Goal: Check status: Check status

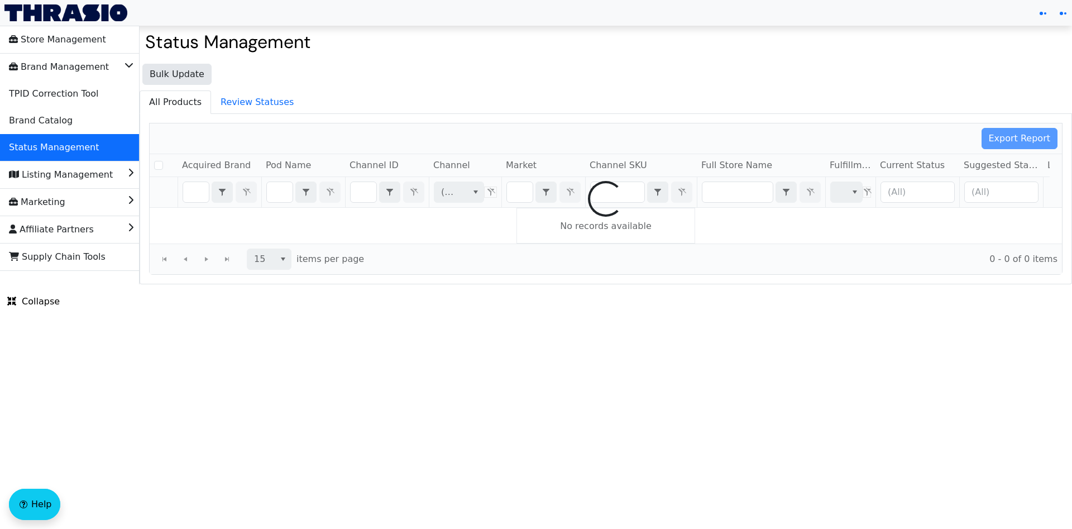
checkbox input "false"
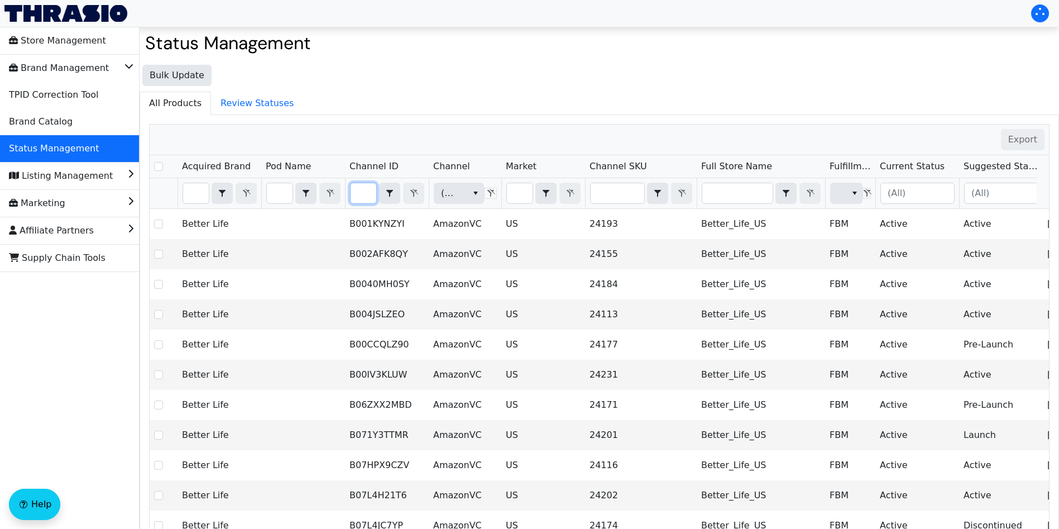
click at [361, 188] on input "Filter" at bounding box center [364, 193] width 26 height 20
type input "PO67148"
checkbox input "true"
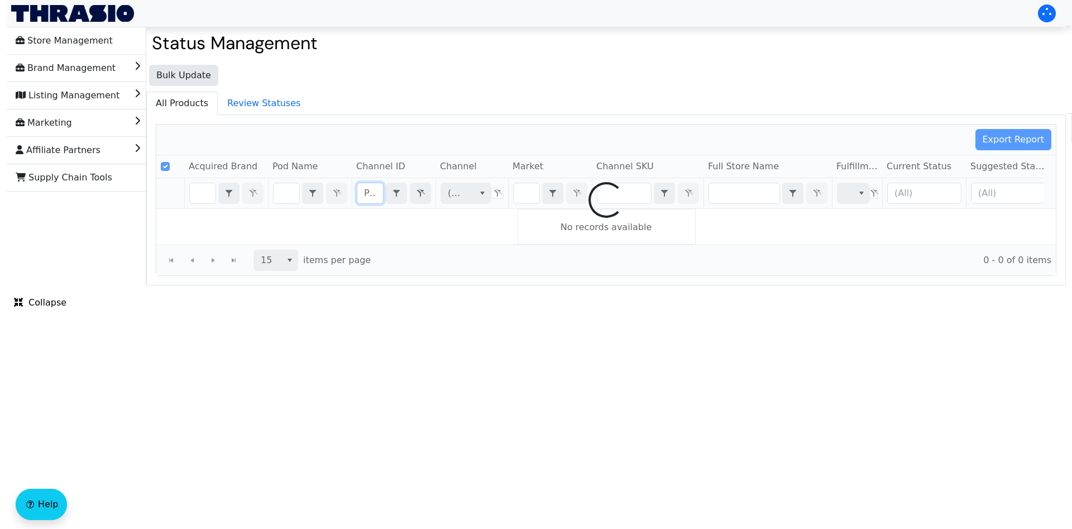
scroll to position [0, 27]
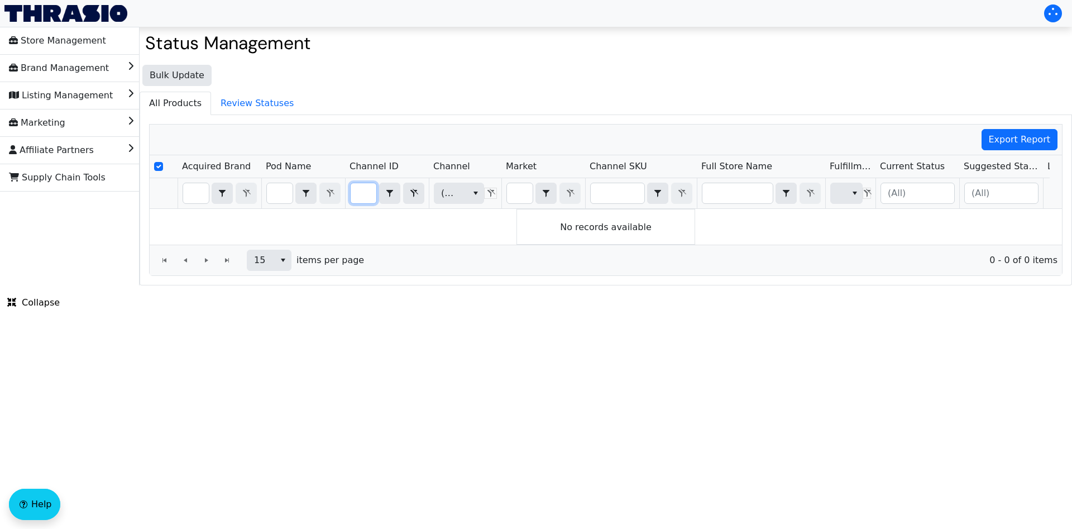
type input "PO67148"
click at [411, 189] on icon "Filter" at bounding box center [413, 193] width 13 height 9
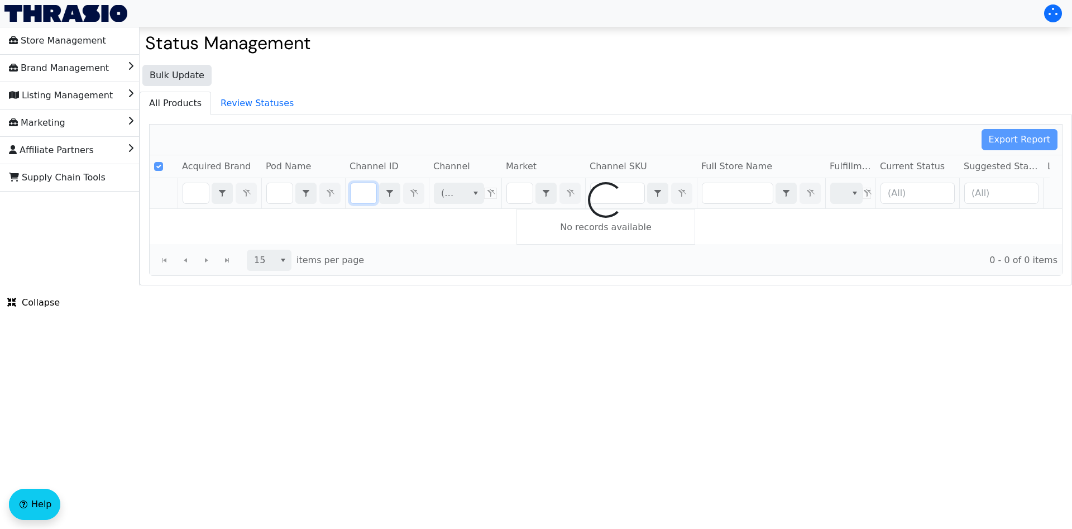
type input "B003PWNGQU"
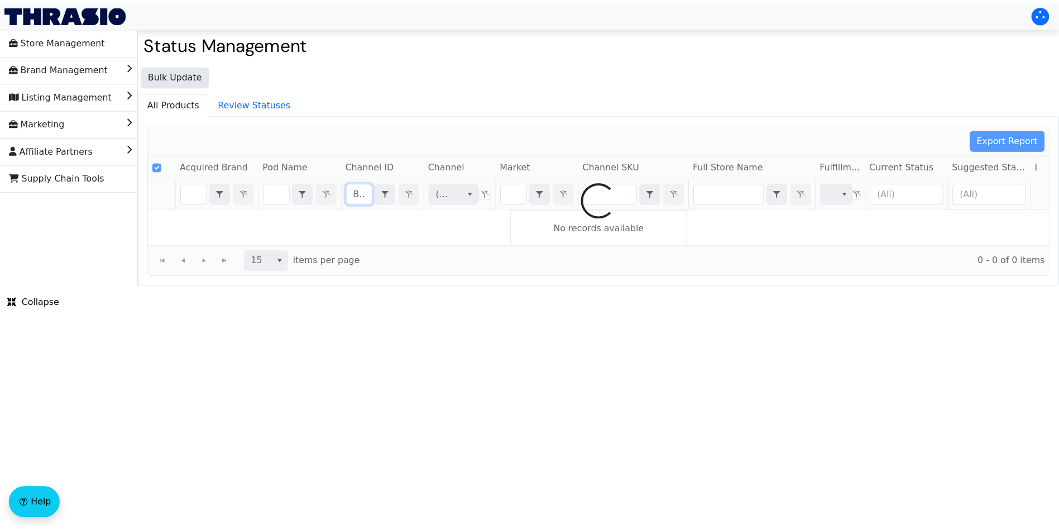
scroll to position [0, 51]
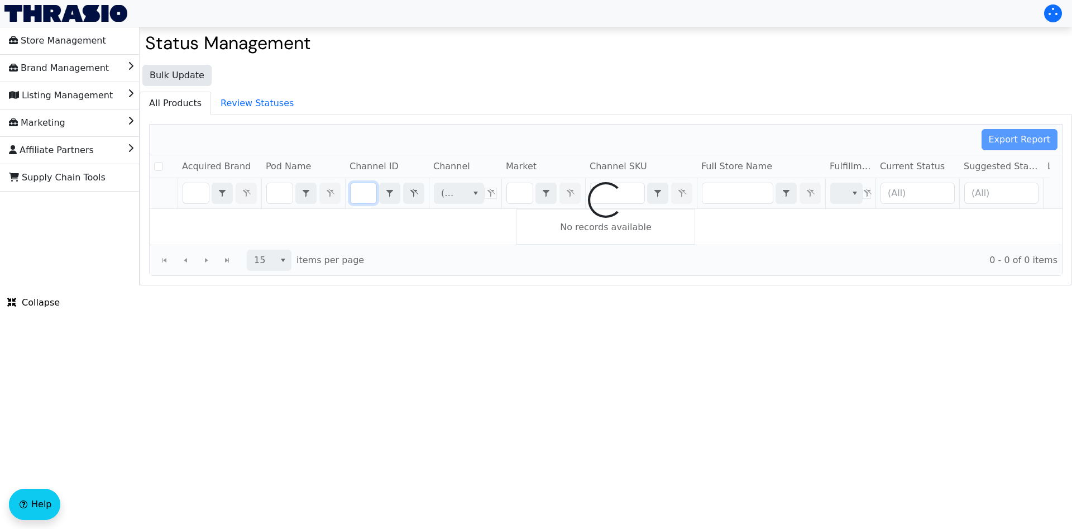
checkbox input "false"
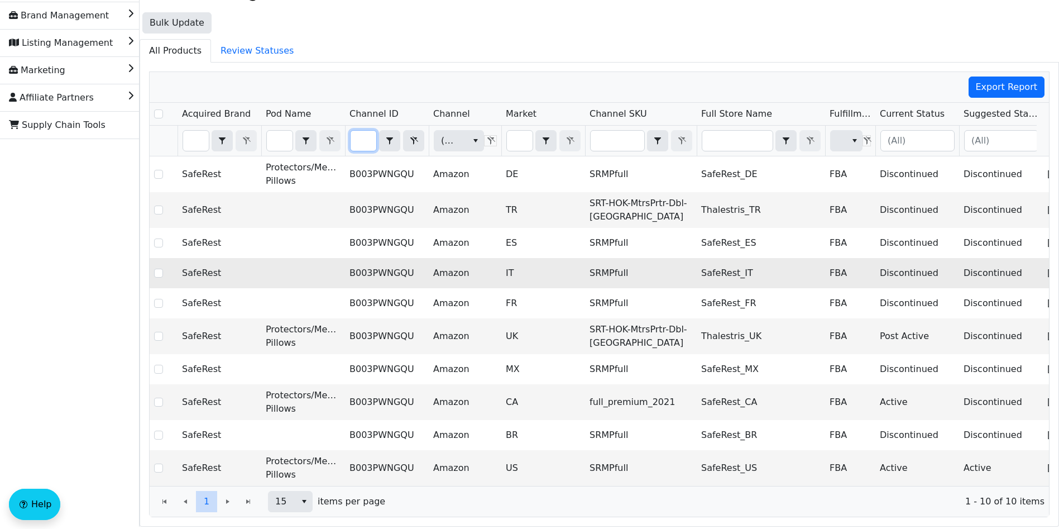
scroll to position [91, 0]
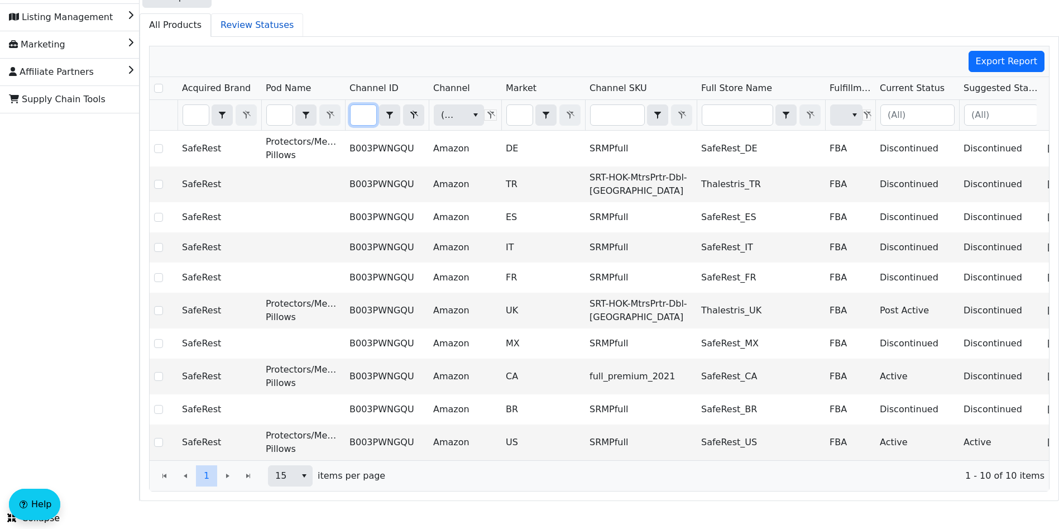
type input "B003PWNGQU"
